Goal: Task Accomplishment & Management: Use online tool/utility

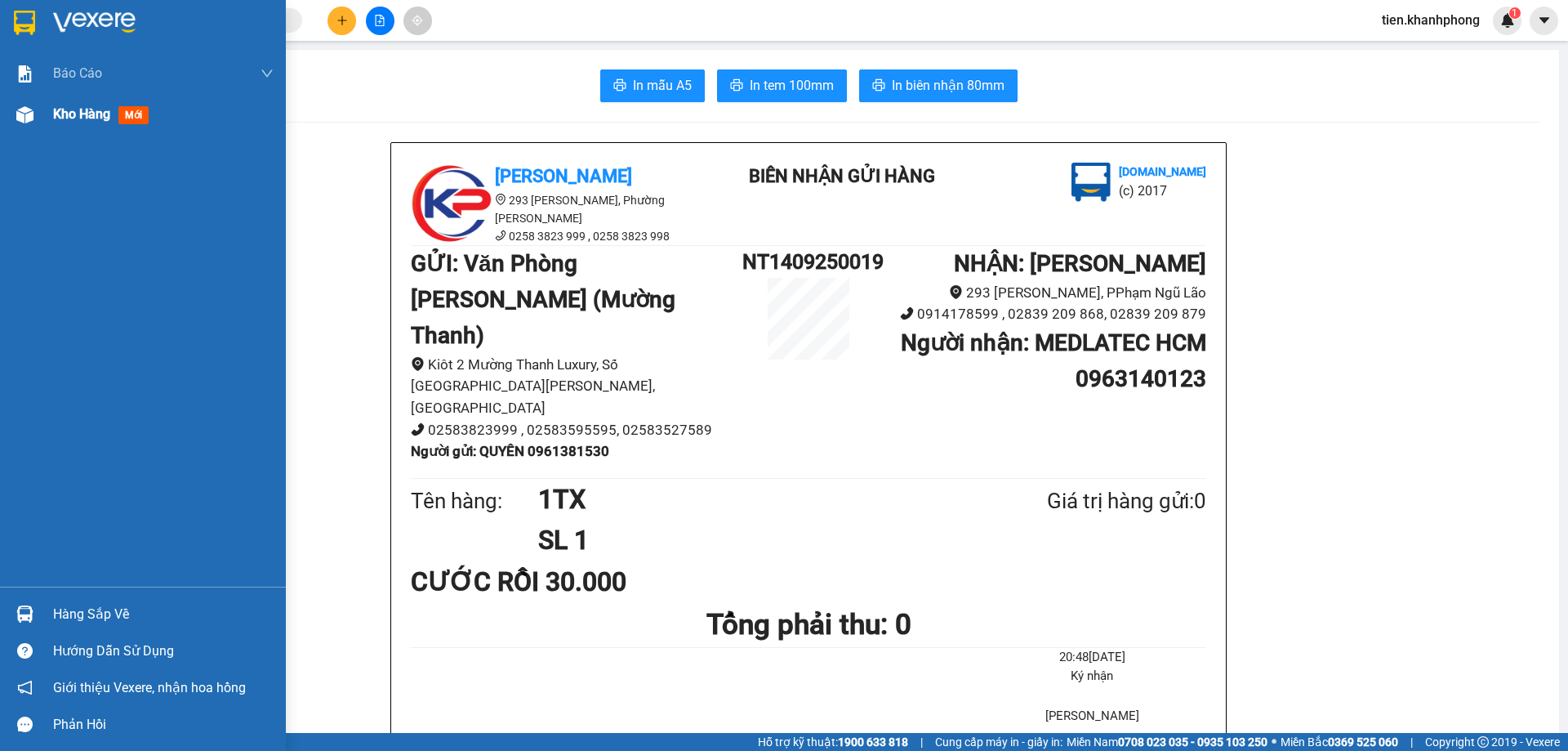
click at [97, 108] on span "Kho hàng" at bounding box center [81, 114] width 58 height 16
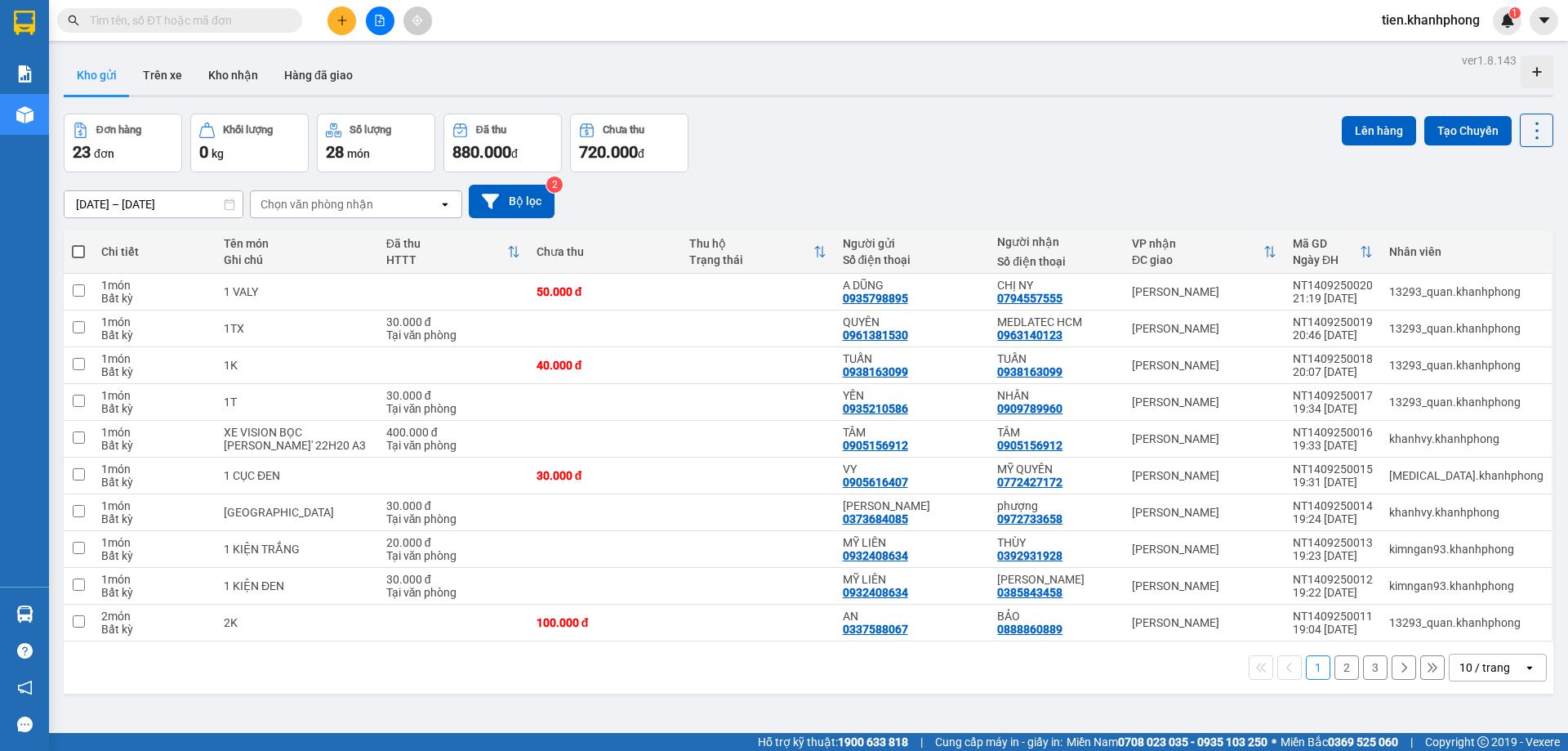
click at [970, 143] on div "Đơn hàng 23 đơn Khối lượng 0 kg Số lượng 28 món Đã thu 880.000 đ Chưa thu 720.0…" at bounding box center [807, 143] width 1489 height 59
click at [1451, 293] on icon at bounding box center [1457, 292] width 12 height 12
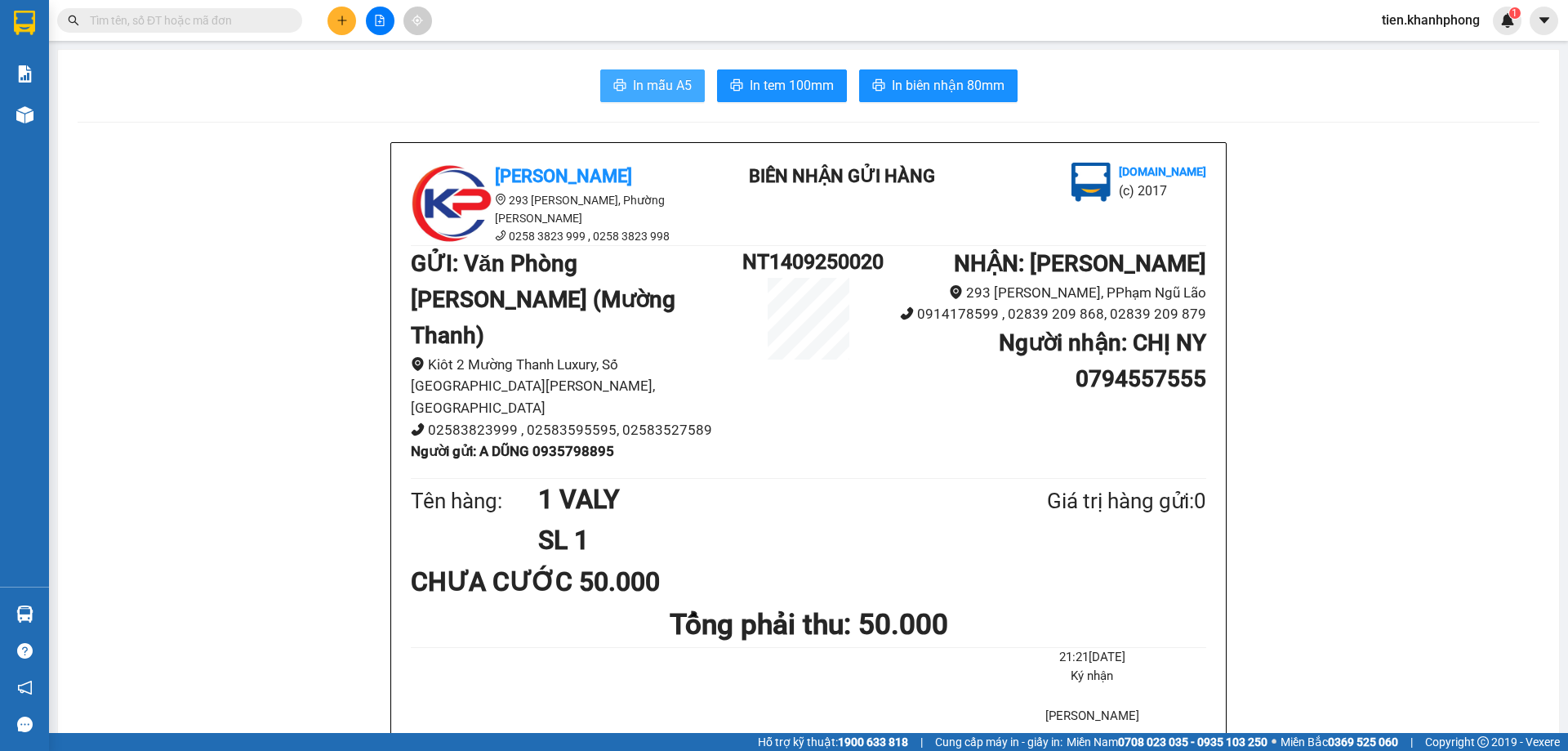
click at [656, 81] on span "In mẫu A5" at bounding box center [662, 85] width 59 height 21
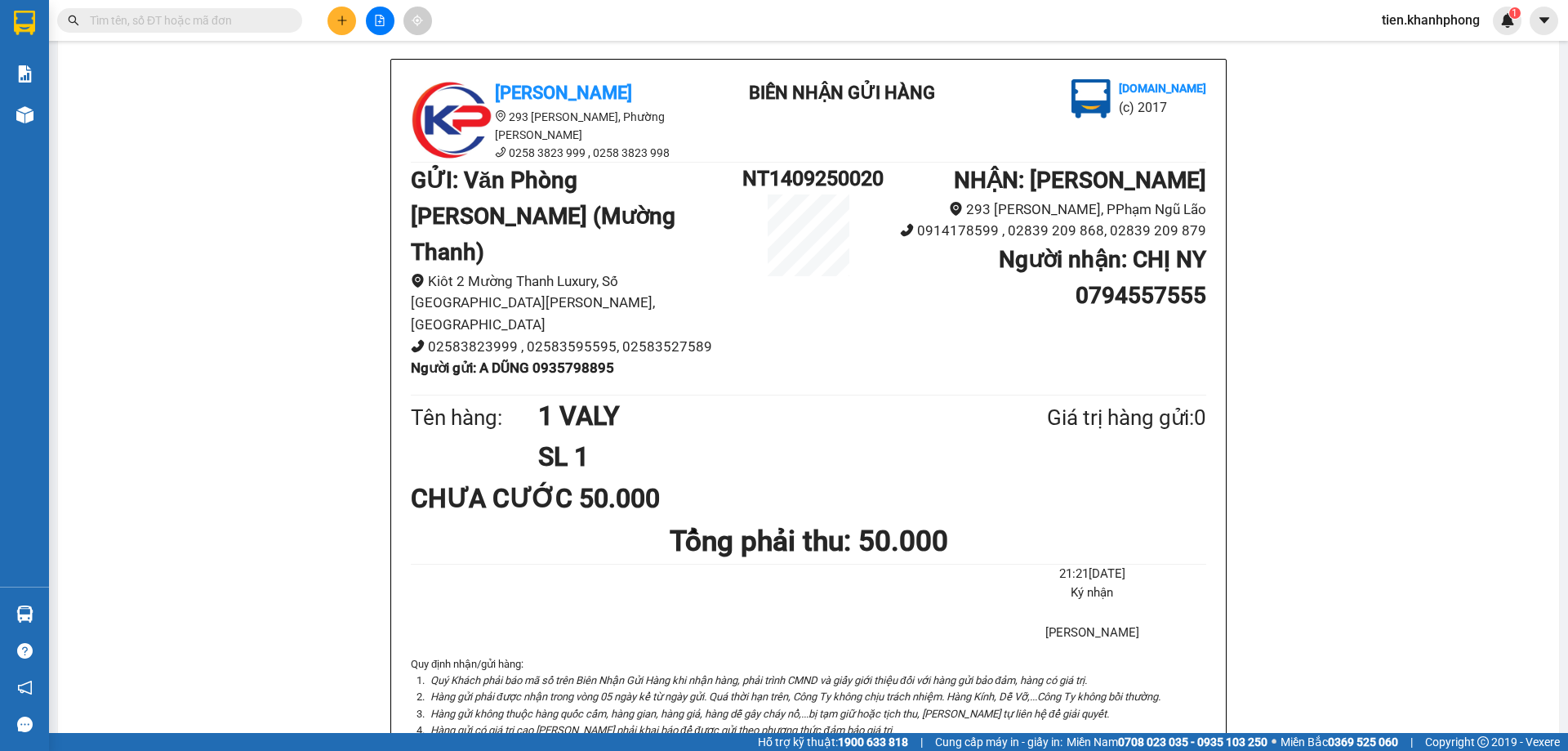
scroll to position [82, 0]
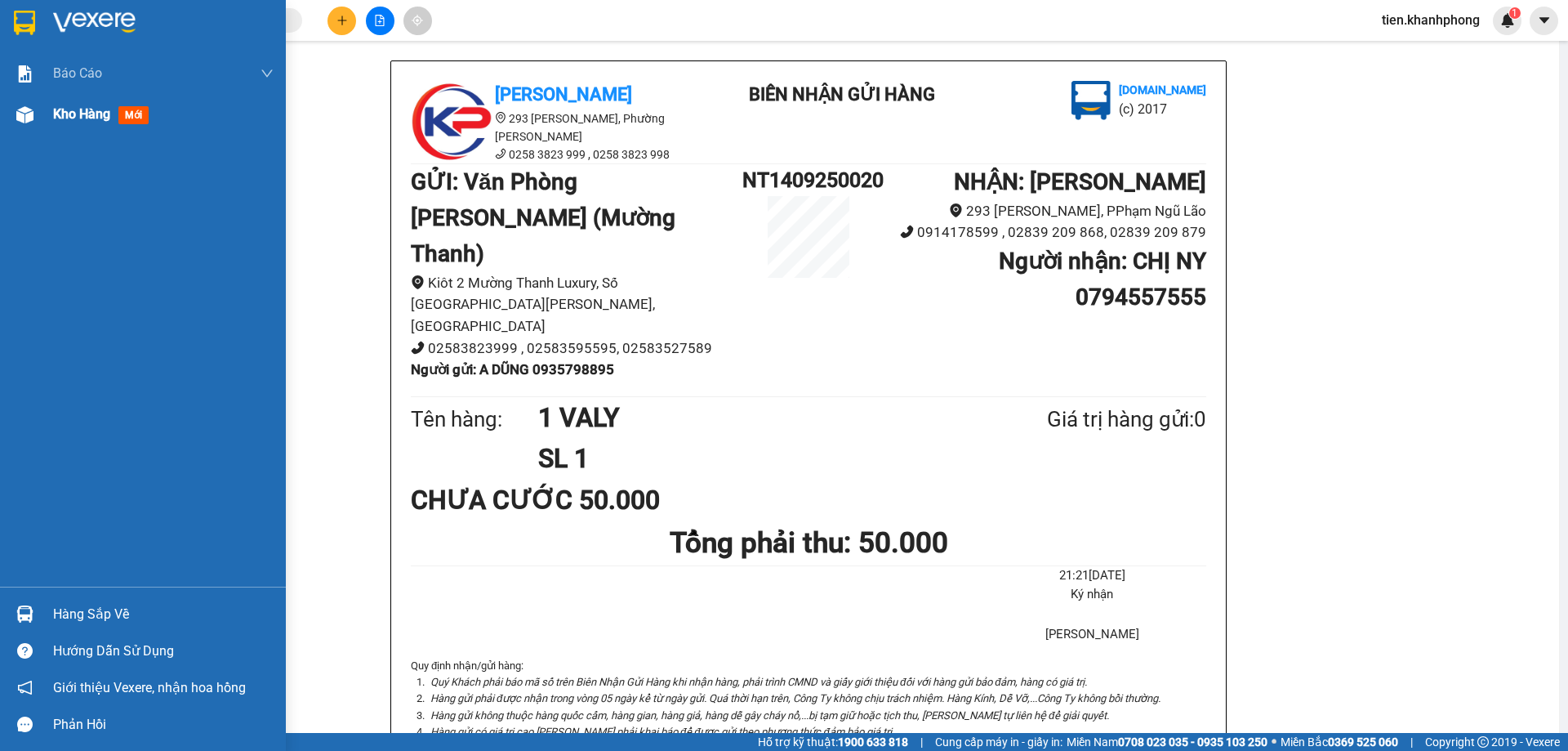
click at [21, 108] on img at bounding box center [25, 115] width 18 height 18
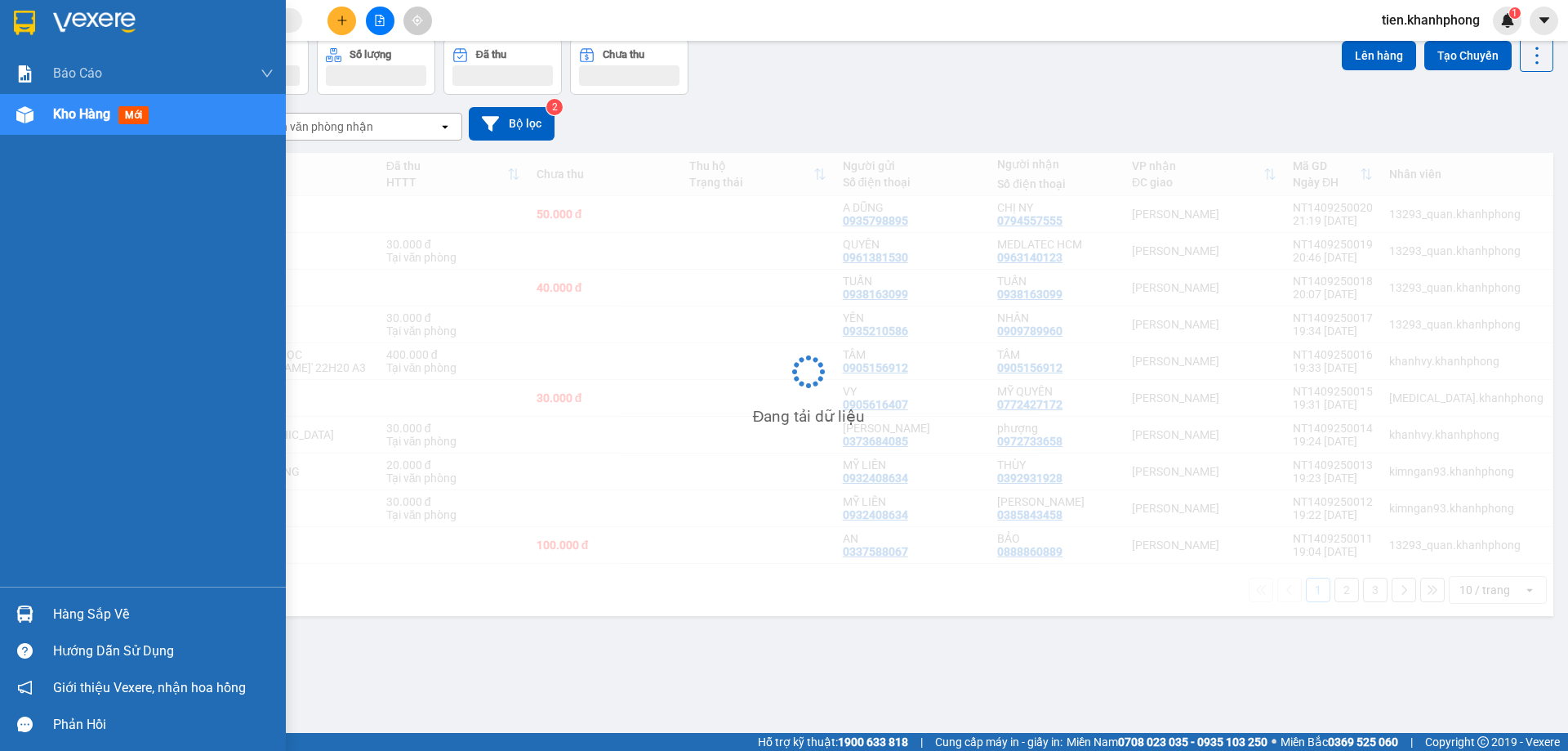
scroll to position [75, 0]
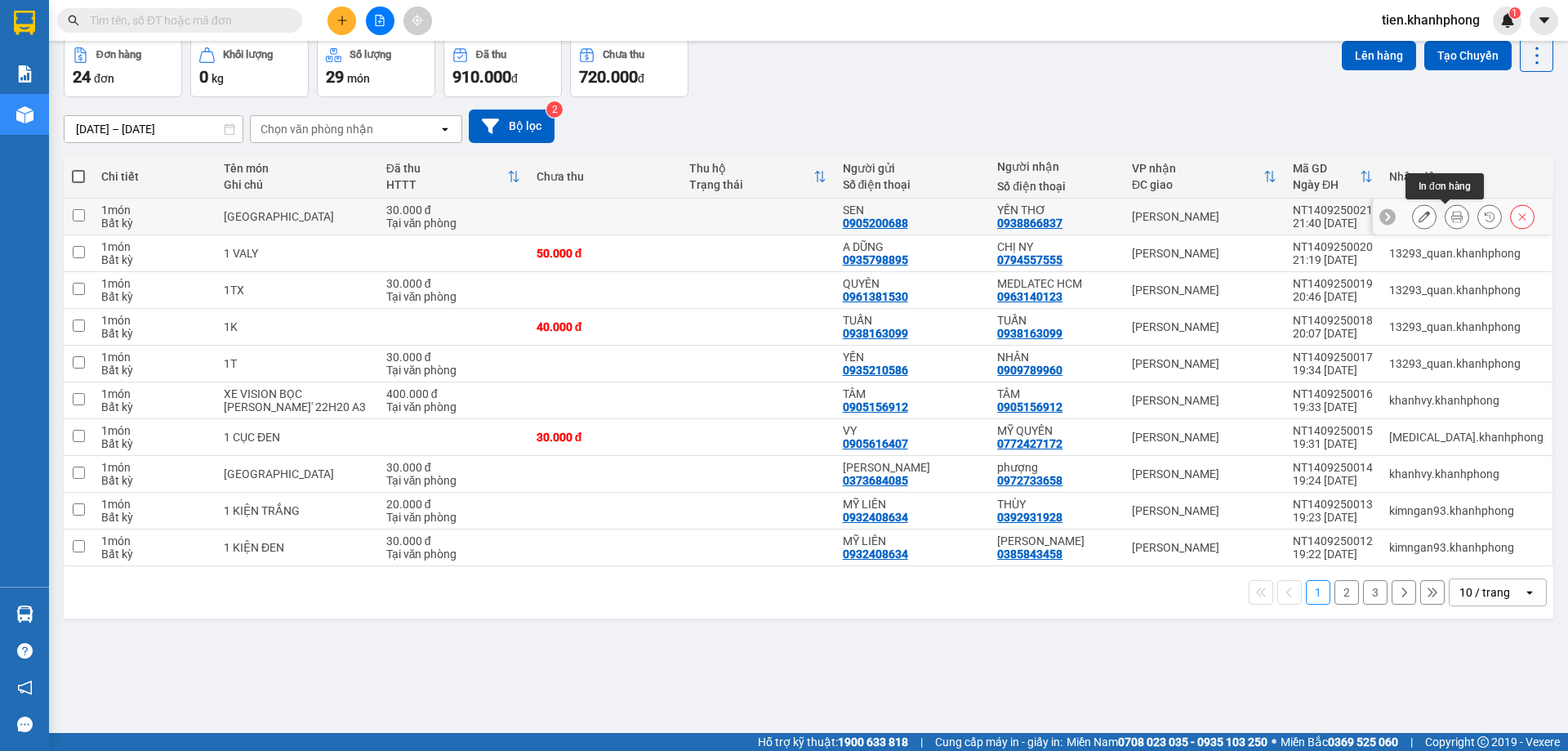
click at [1445, 209] on button at bounding box center [1456, 216] width 22 height 28
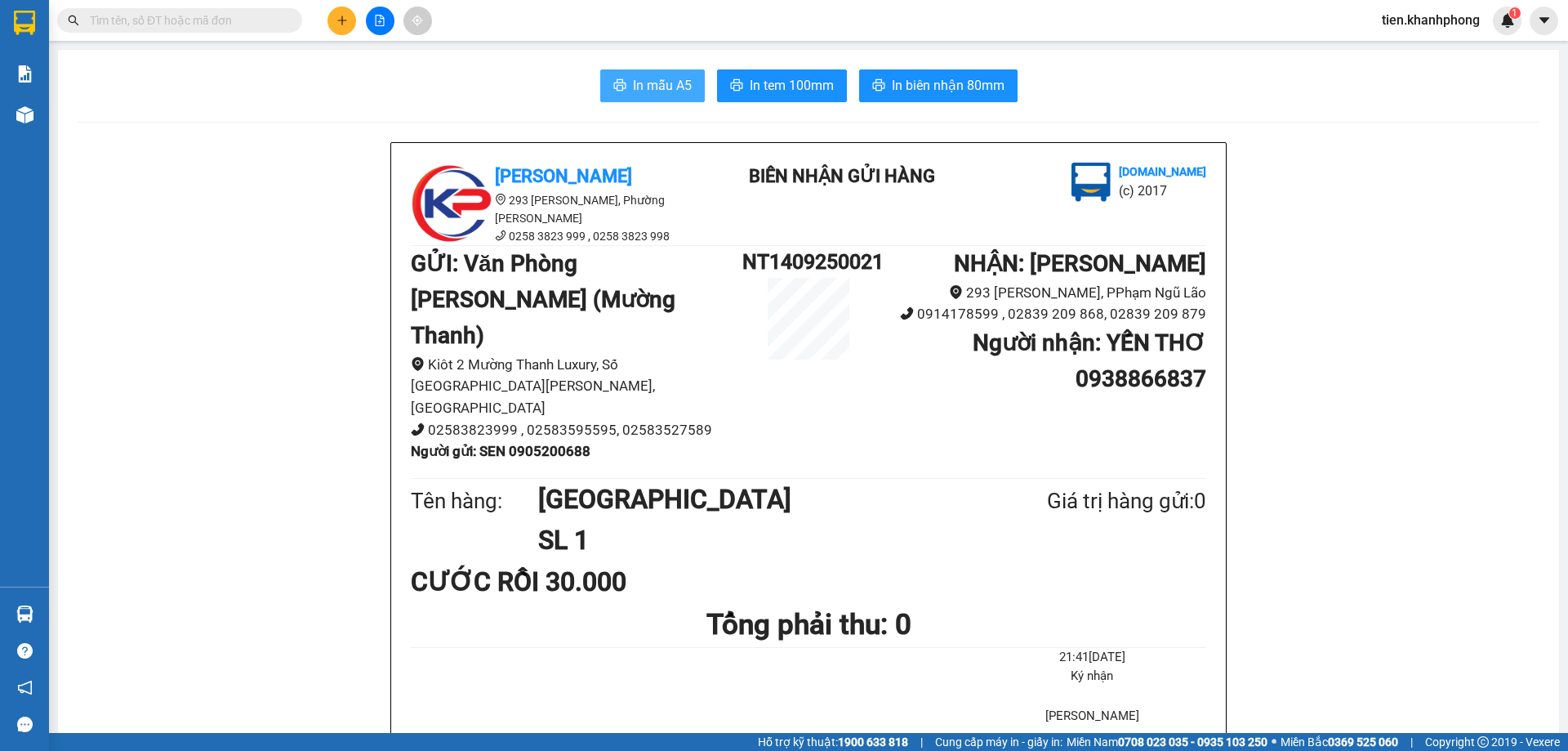
click at [665, 88] on span "In mẫu A5" at bounding box center [662, 85] width 59 height 21
drag, startPoint x: 1359, startPoint y: 453, endPoint x: 1217, endPoint y: 447, distance: 142.1
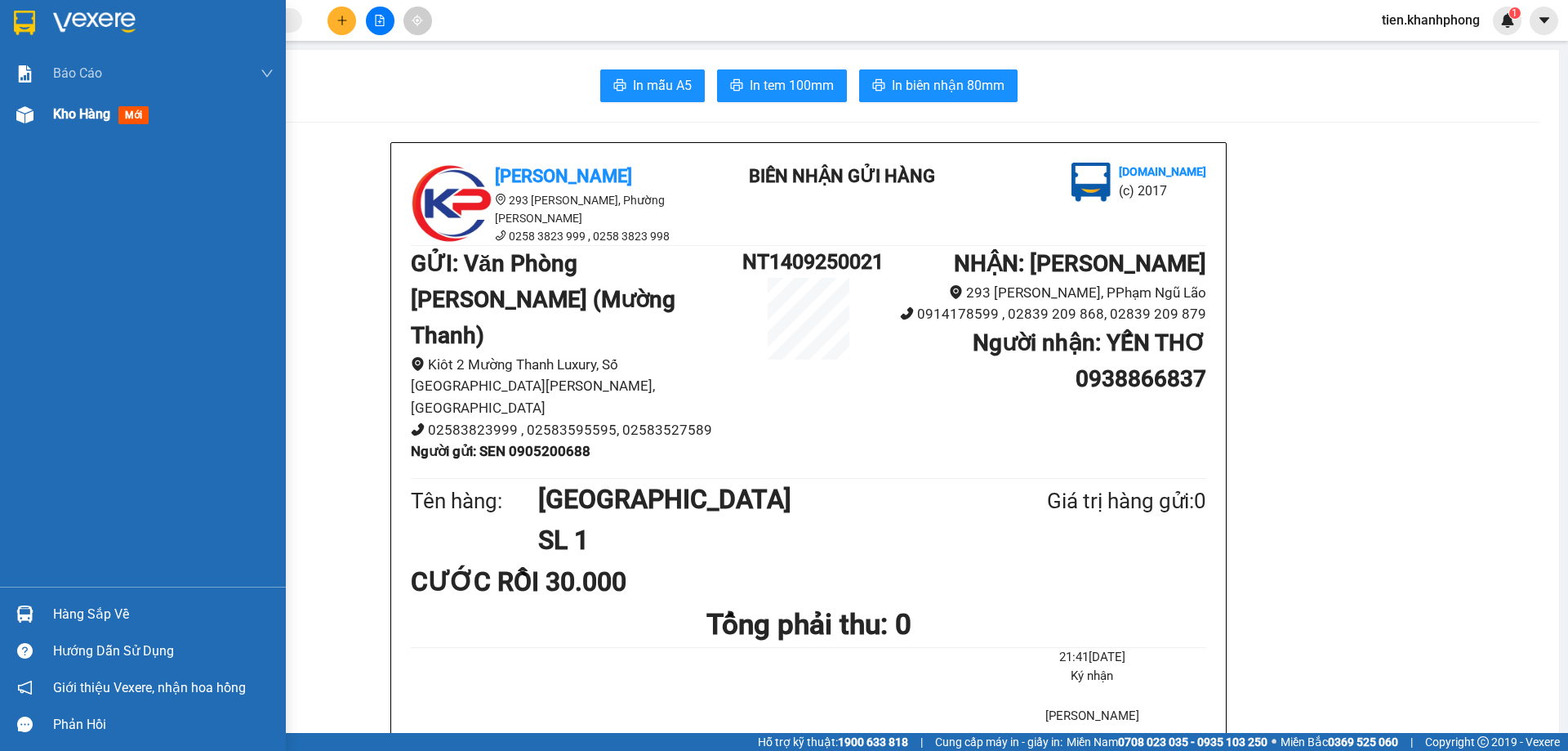
click at [50, 109] on div "Kho hàng mới" at bounding box center [143, 114] width 286 height 41
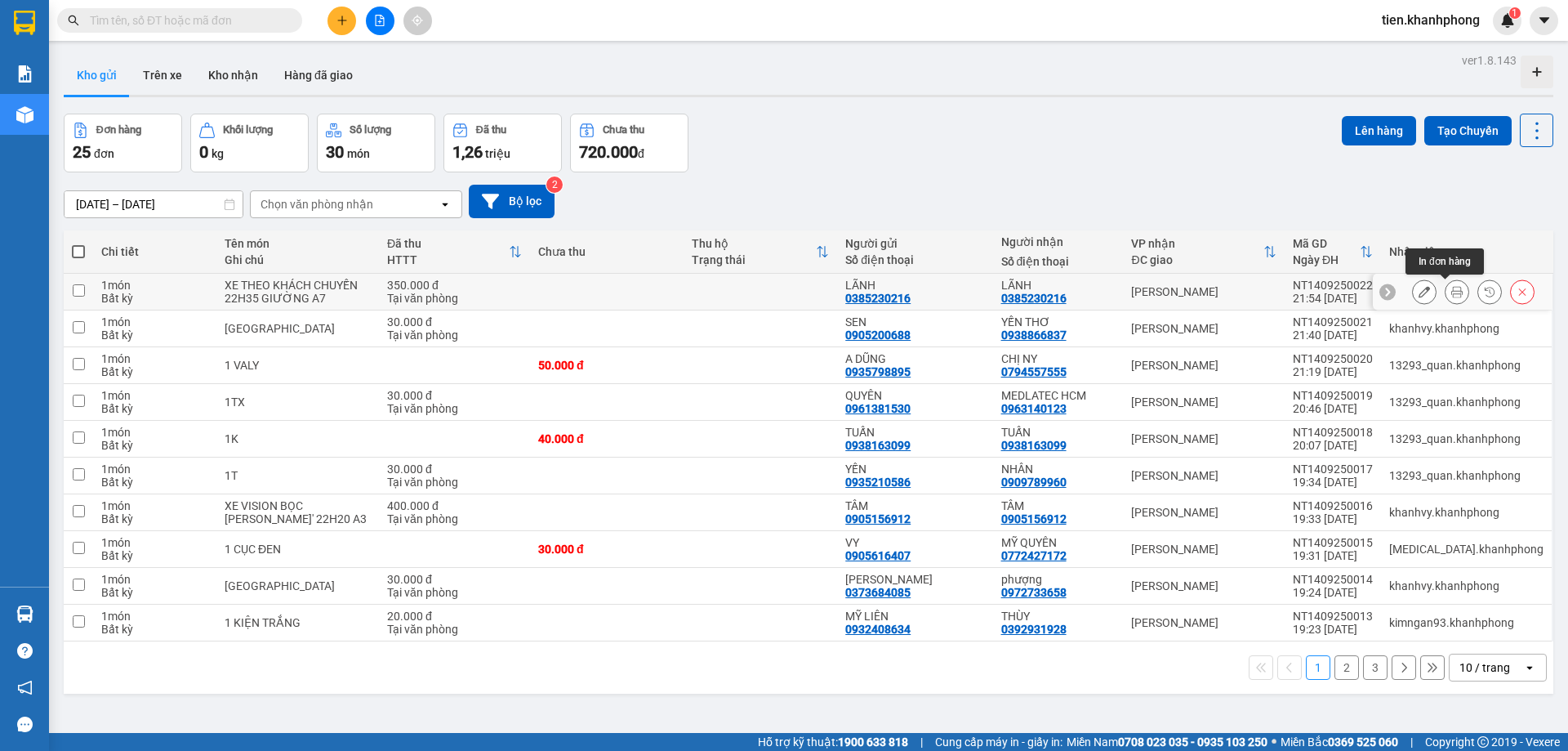
click at [1451, 293] on icon at bounding box center [1457, 292] width 12 height 12
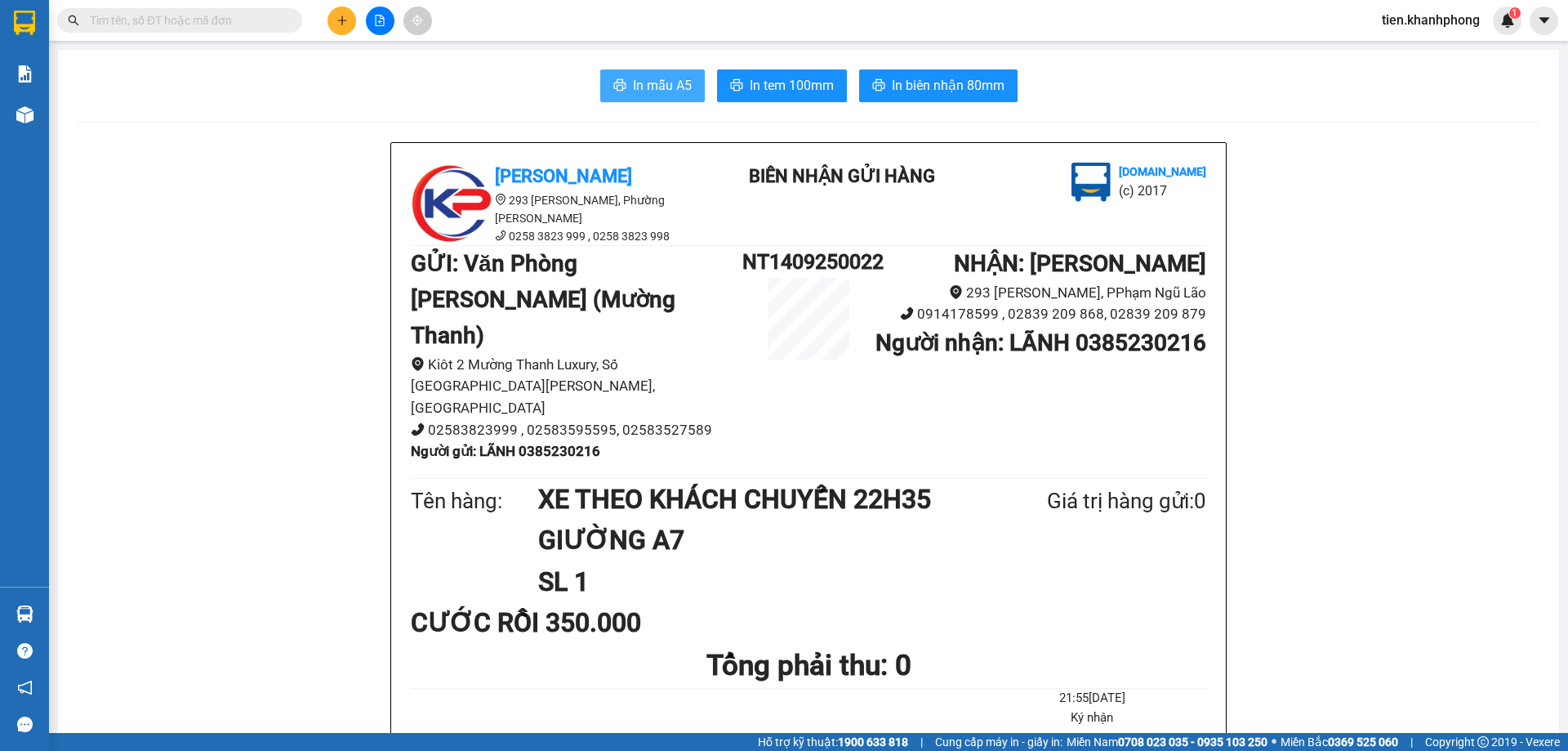
click at [633, 92] on span "In mẫu A5" at bounding box center [662, 85] width 59 height 21
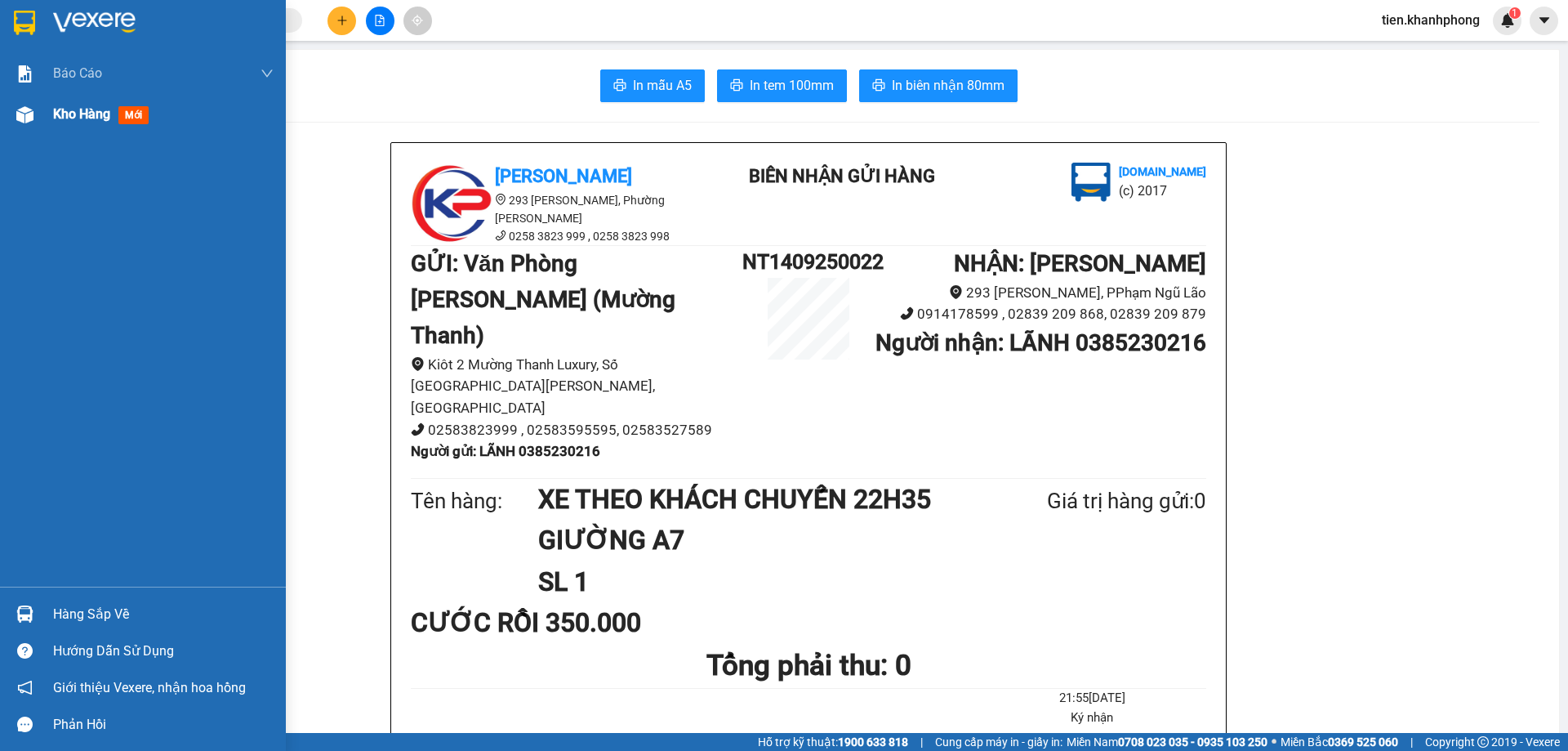
click at [82, 117] on span "Kho hàng" at bounding box center [81, 114] width 58 height 16
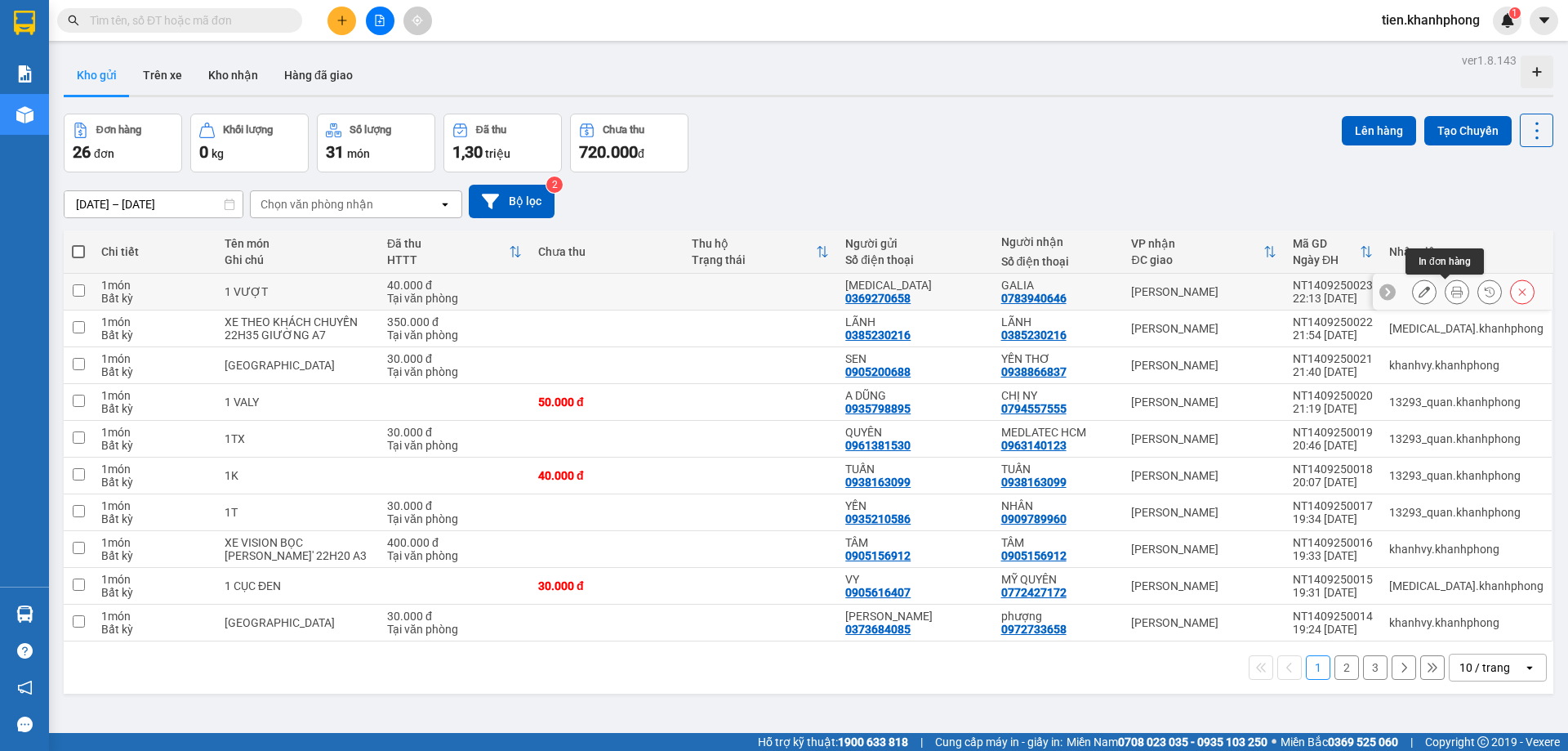
click at [1451, 297] on icon at bounding box center [1457, 292] width 12 height 12
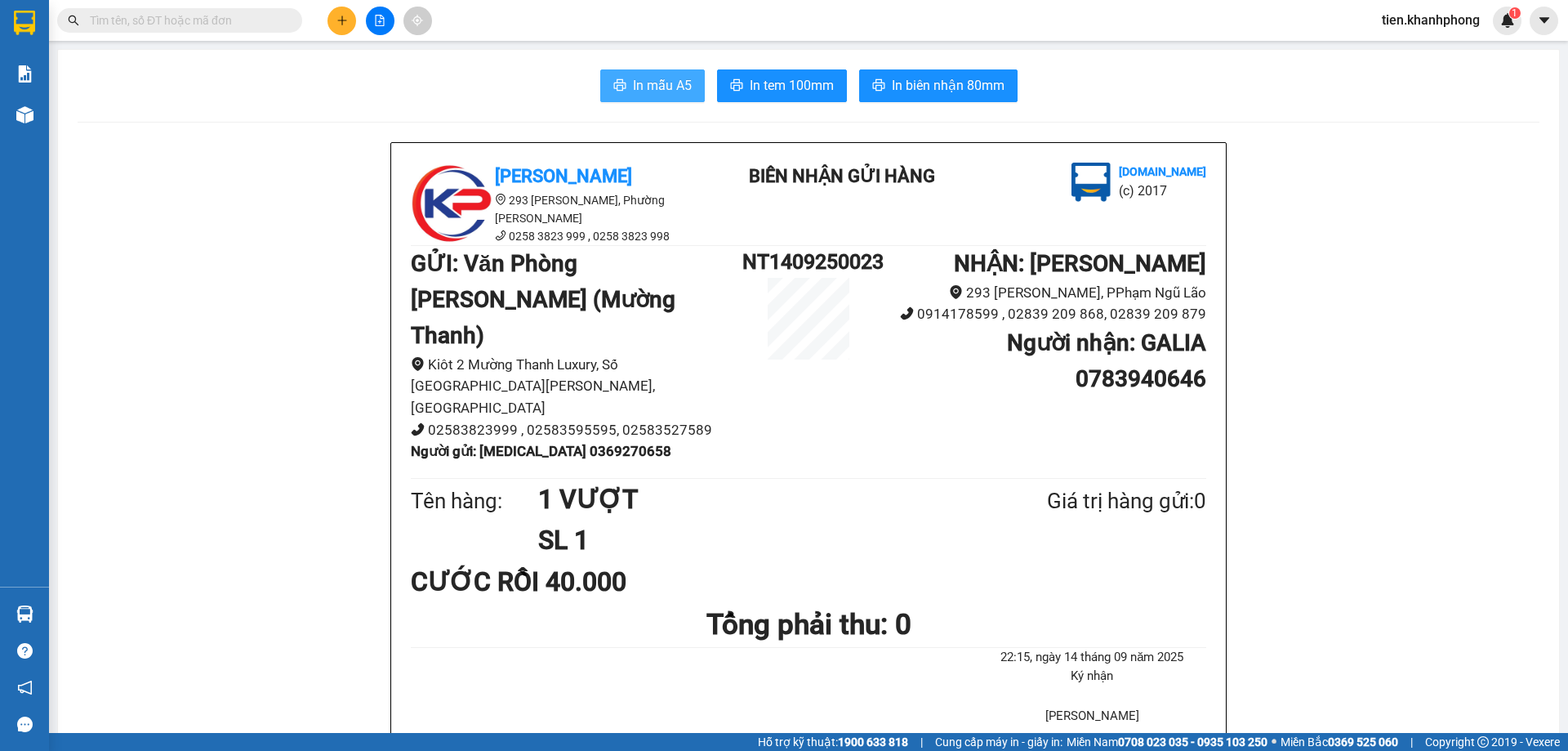
click at [656, 86] on span "In mẫu A5" at bounding box center [662, 85] width 59 height 21
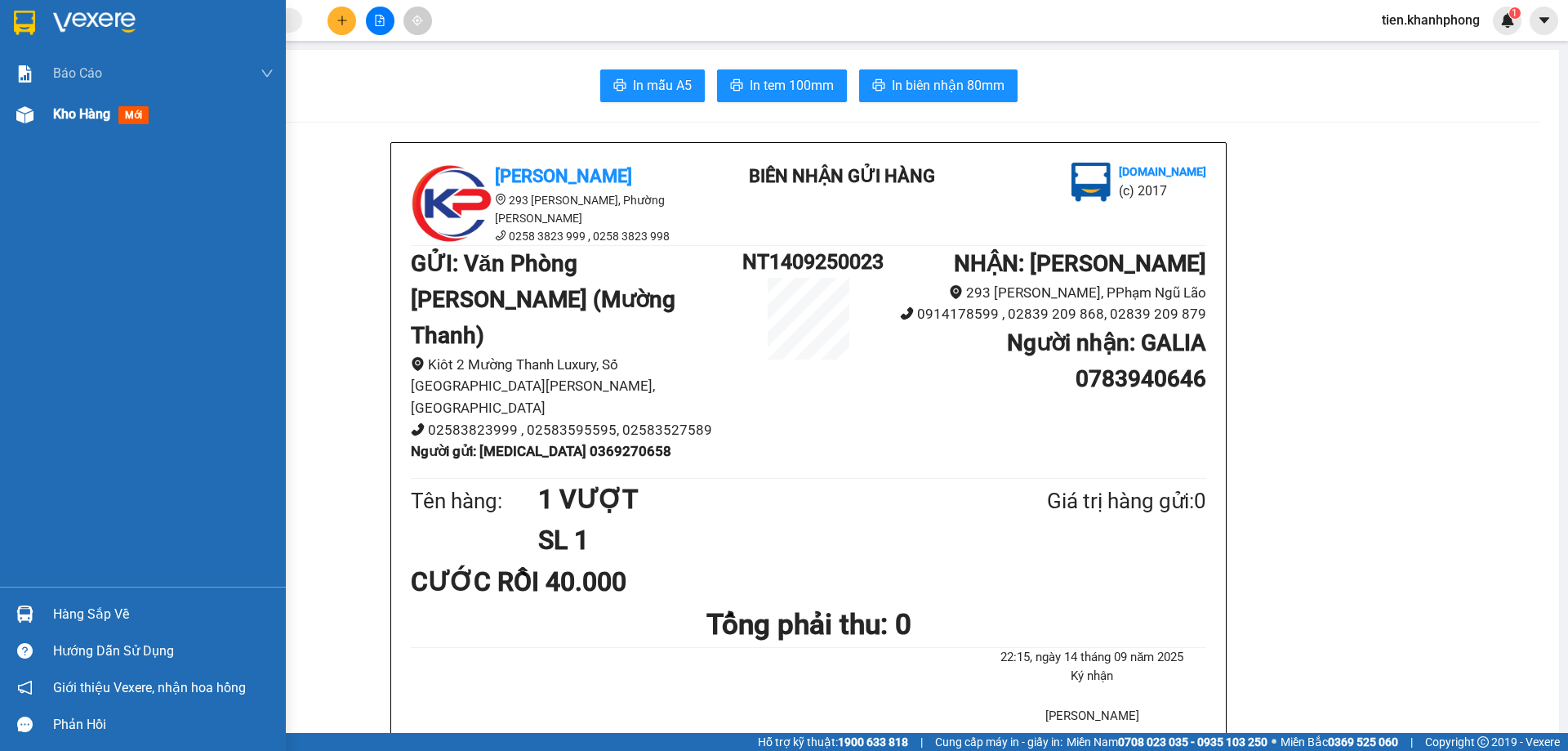
click at [33, 114] on div at bounding box center [24, 114] width 28 height 28
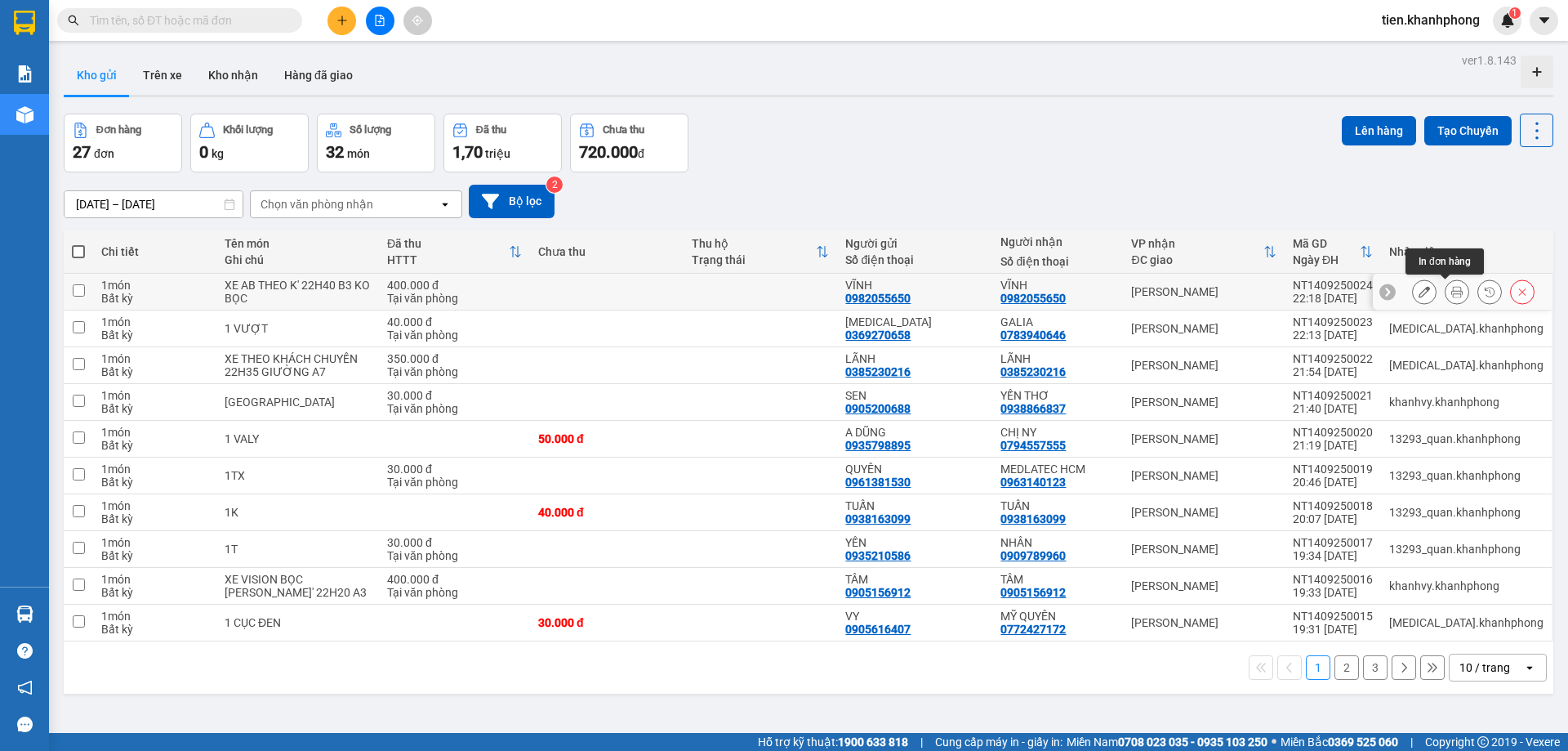
click at [1451, 292] on icon at bounding box center [1457, 292] width 12 height 12
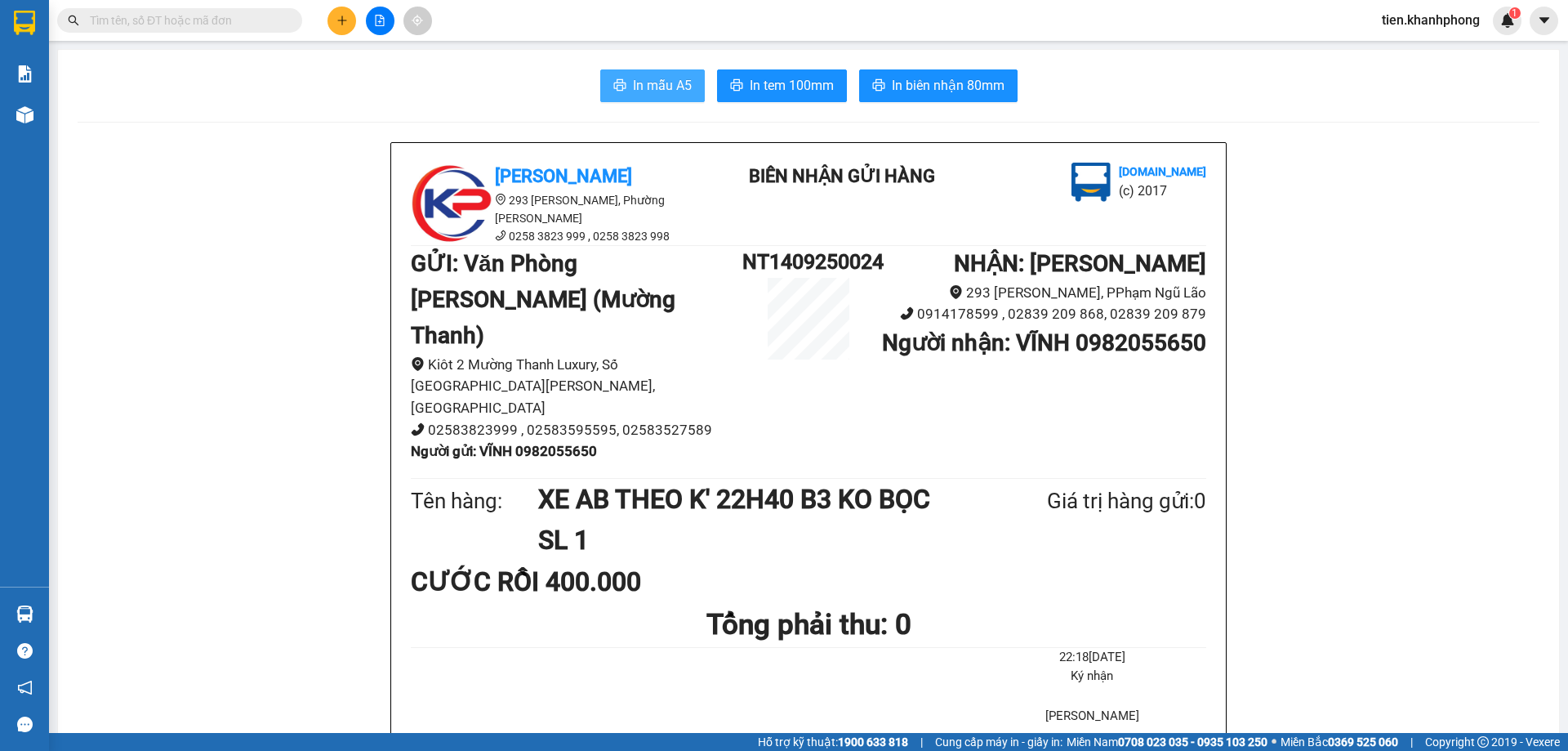
click at [656, 88] on span "In mẫu A5" at bounding box center [662, 85] width 59 height 21
